Goal: Task Accomplishment & Management: Complete application form

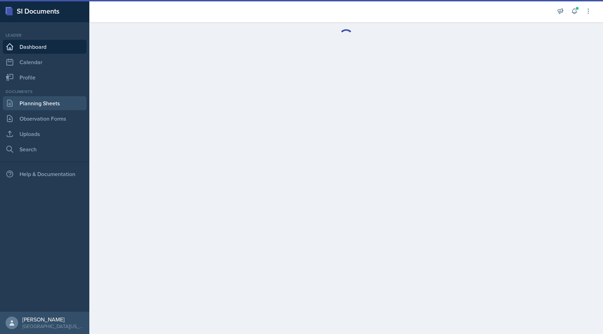
click at [37, 105] on link "Planning Sheets" at bounding box center [45, 103] width 84 height 14
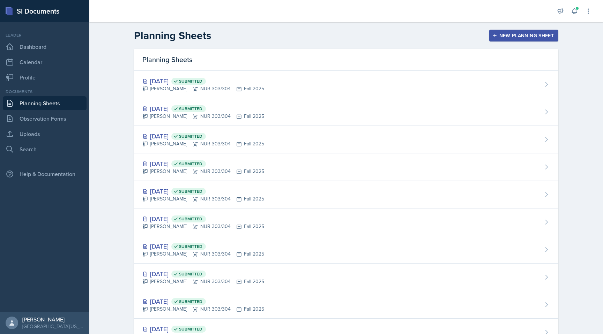
click at [498, 36] on div "New Planning Sheet" at bounding box center [523, 36] width 60 height 6
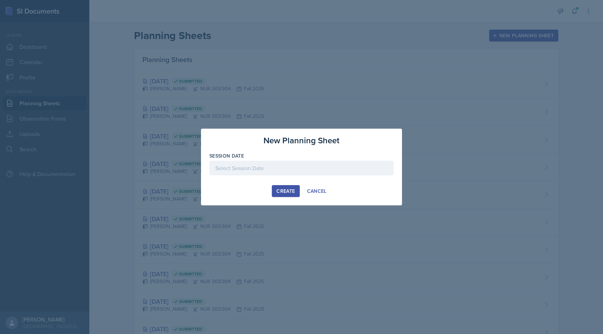
click at [260, 173] on div at bounding box center [301, 168] width 184 height 15
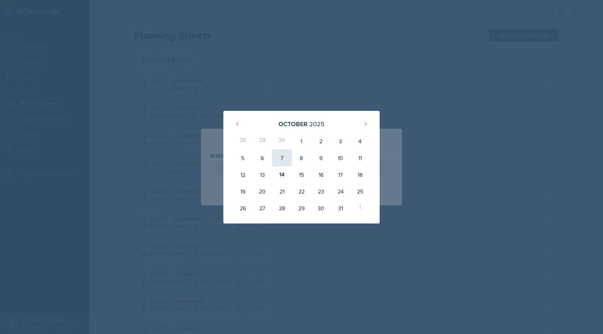
click at [282, 156] on div "7" at bounding box center [282, 158] width 20 height 17
type input "[DATE]"
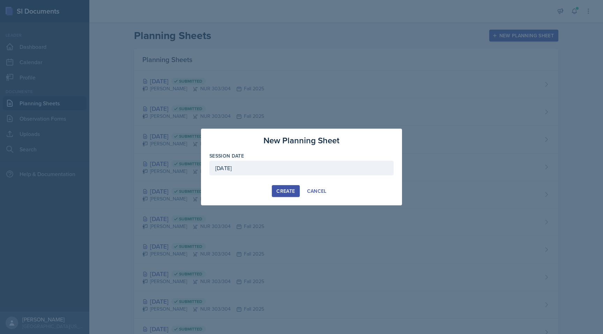
click at [286, 190] on div "Create" at bounding box center [285, 191] width 18 height 6
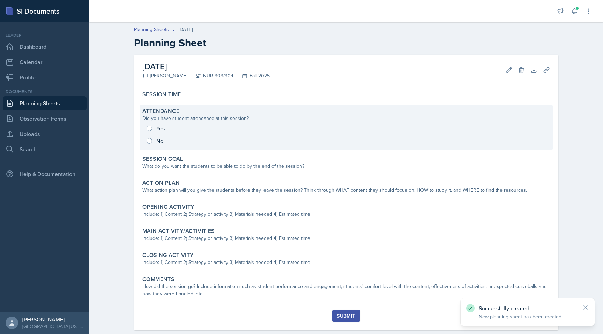
click at [254, 135] on div "Yes No" at bounding box center [345, 134] width 407 height 25
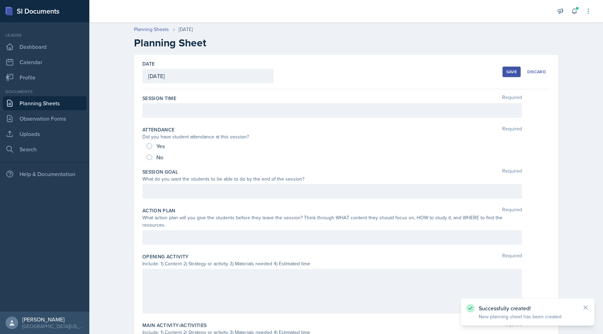
click at [157, 146] on span "Yes" at bounding box center [160, 146] width 8 height 7
click at [152, 146] on input "Yes" at bounding box center [149, 146] width 6 height 6
radio input "true"
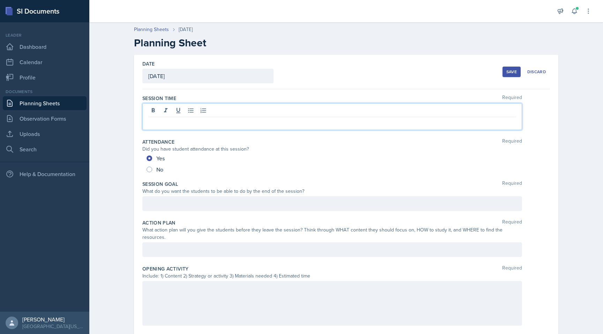
click at [174, 109] on div at bounding box center [331, 116] width 379 height 27
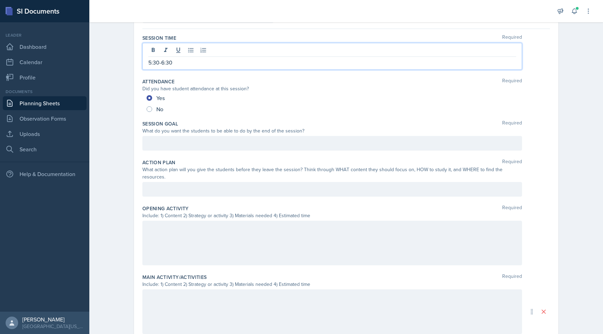
scroll to position [60, 0]
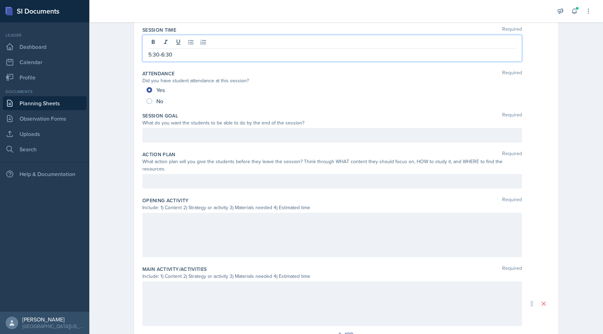
click at [200, 139] on p at bounding box center [332, 135] width 368 height 8
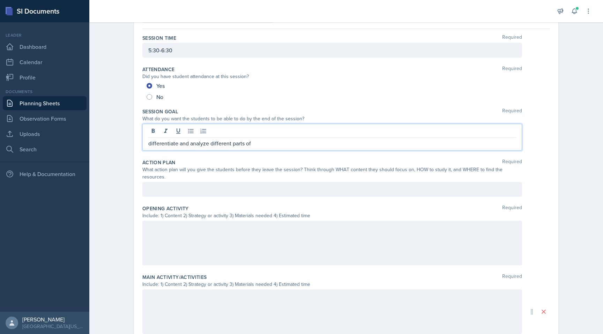
click at [263, 146] on p "differentiate and analyze different parts of" at bounding box center [332, 143] width 368 height 8
